Goal: Task Accomplishment & Management: Use online tool/utility

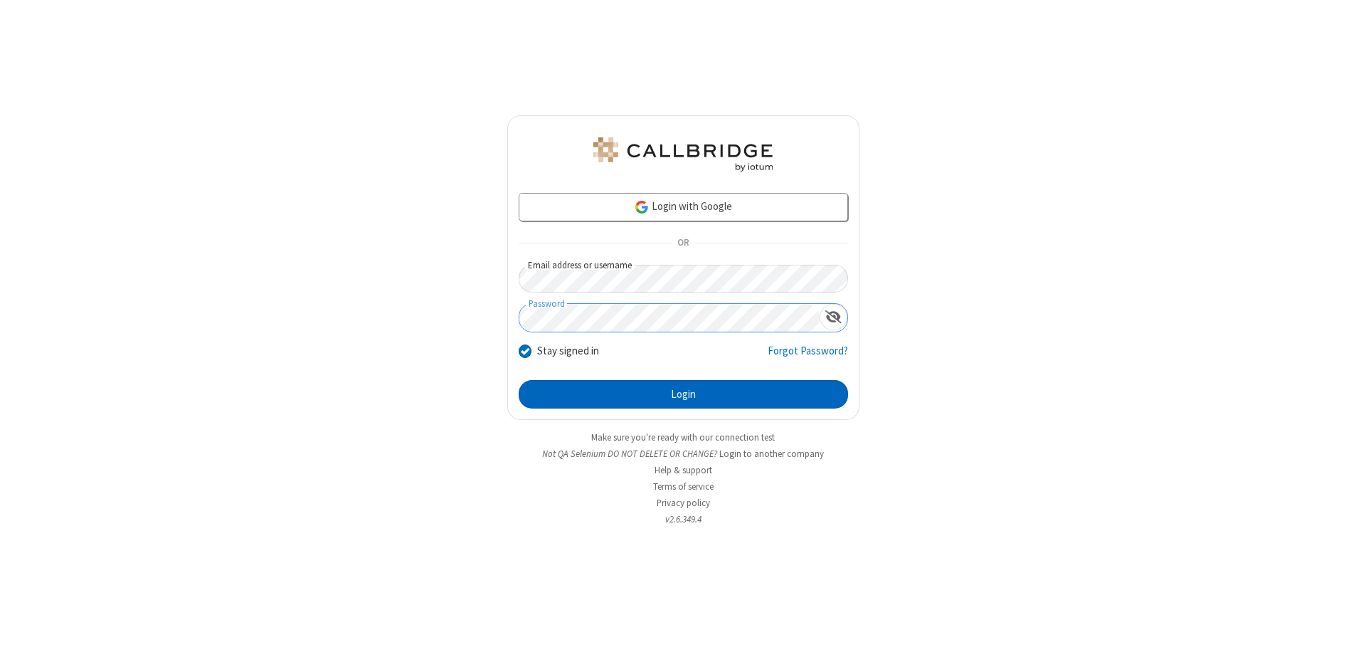
click at [683, 394] on button "Login" at bounding box center [683, 394] width 329 height 28
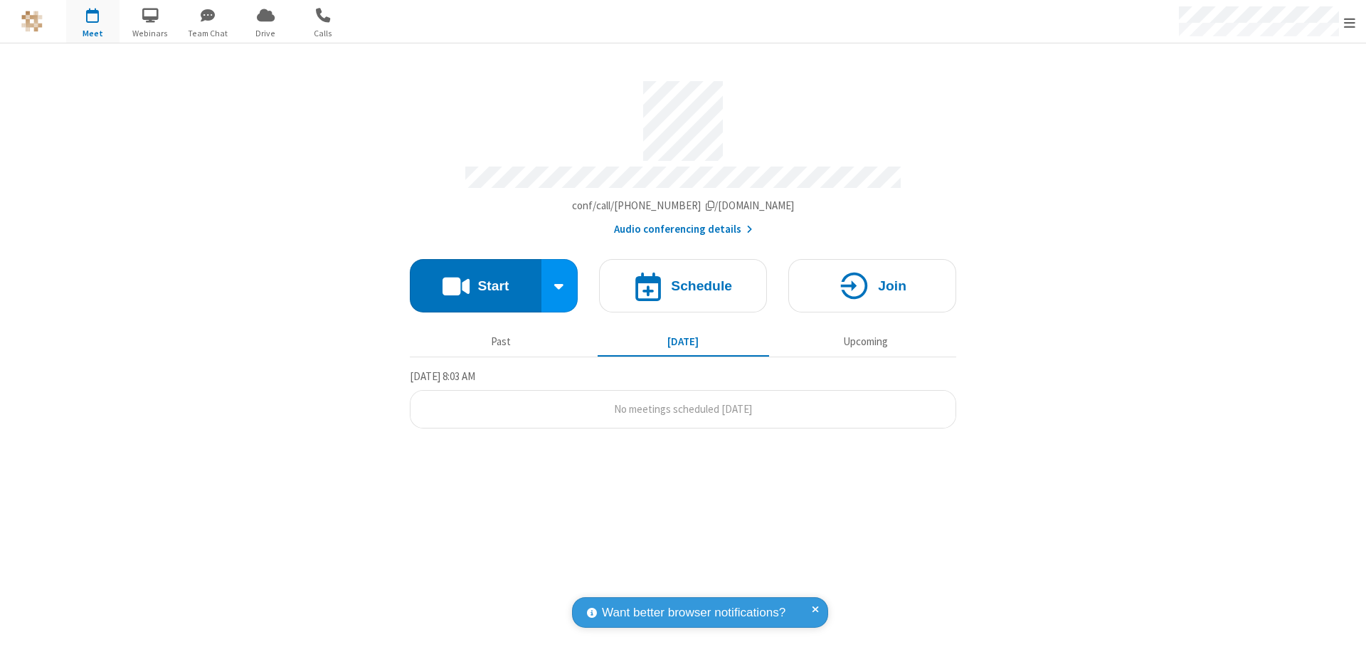
click at [1349, 22] on span "Open menu" at bounding box center [1349, 23] width 11 height 14
click at [92, 21] on span "button" at bounding box center [92, 15] width 53 height 24
click at [683, 279] on h4 "Schedule" at bounding box center [701, 286] width 61 height 14
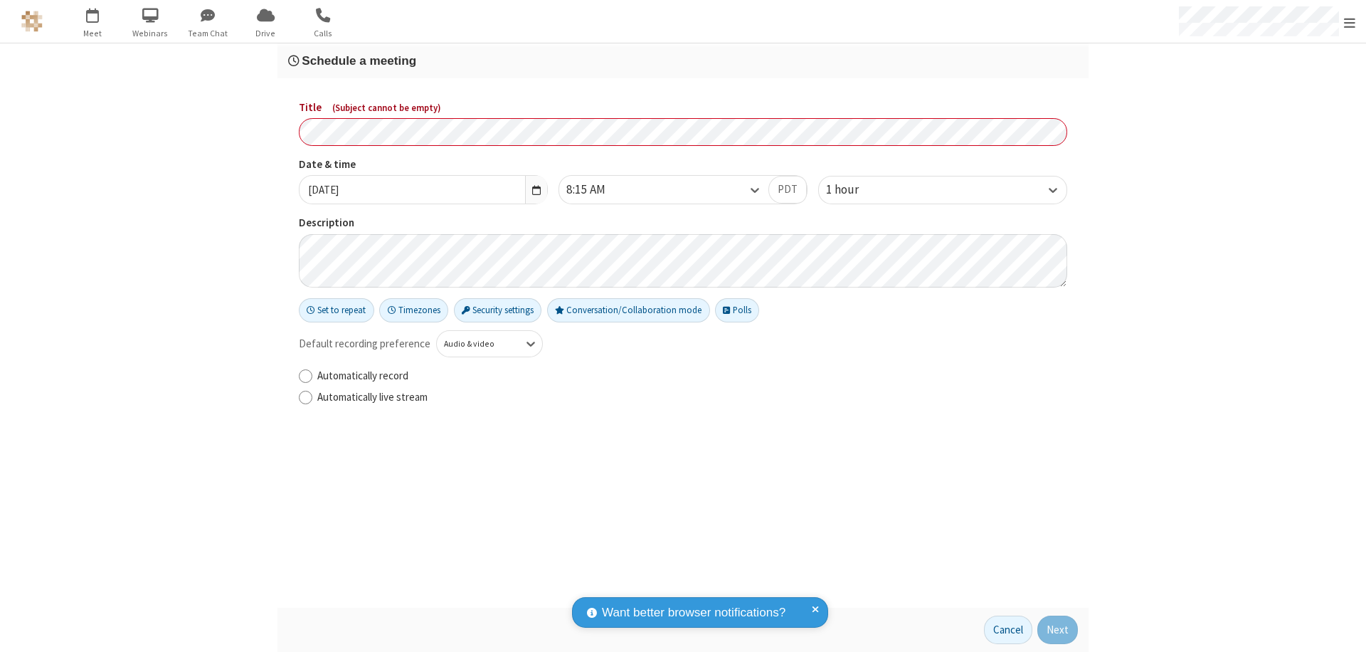
click at [683, 60] on h3 "Schedule a meeting" at bounding box center [683, 61] width 790 height 14
